Goal: Transaction & Acquisition: Purchase product/service

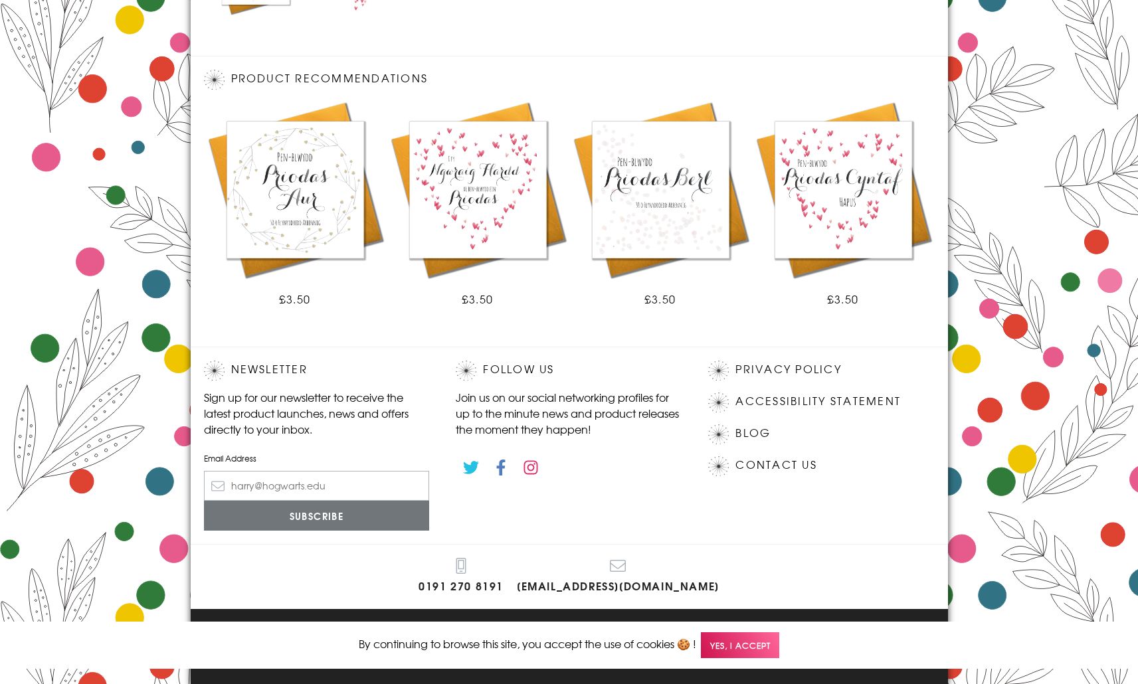
scroll to position [686, 0]
